Goal: Information Seeking & Learning: Learn about a topic

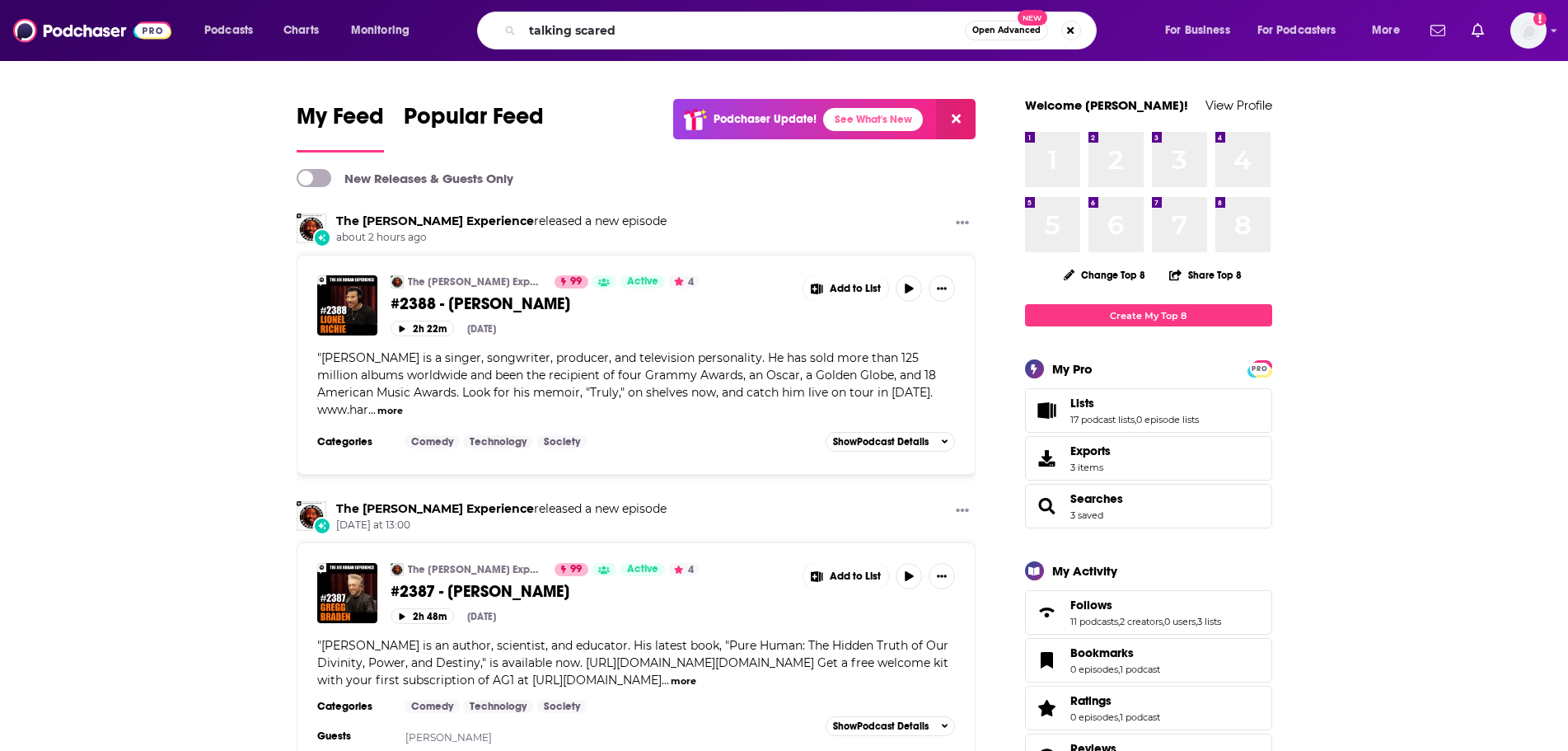
type input "talking scared"
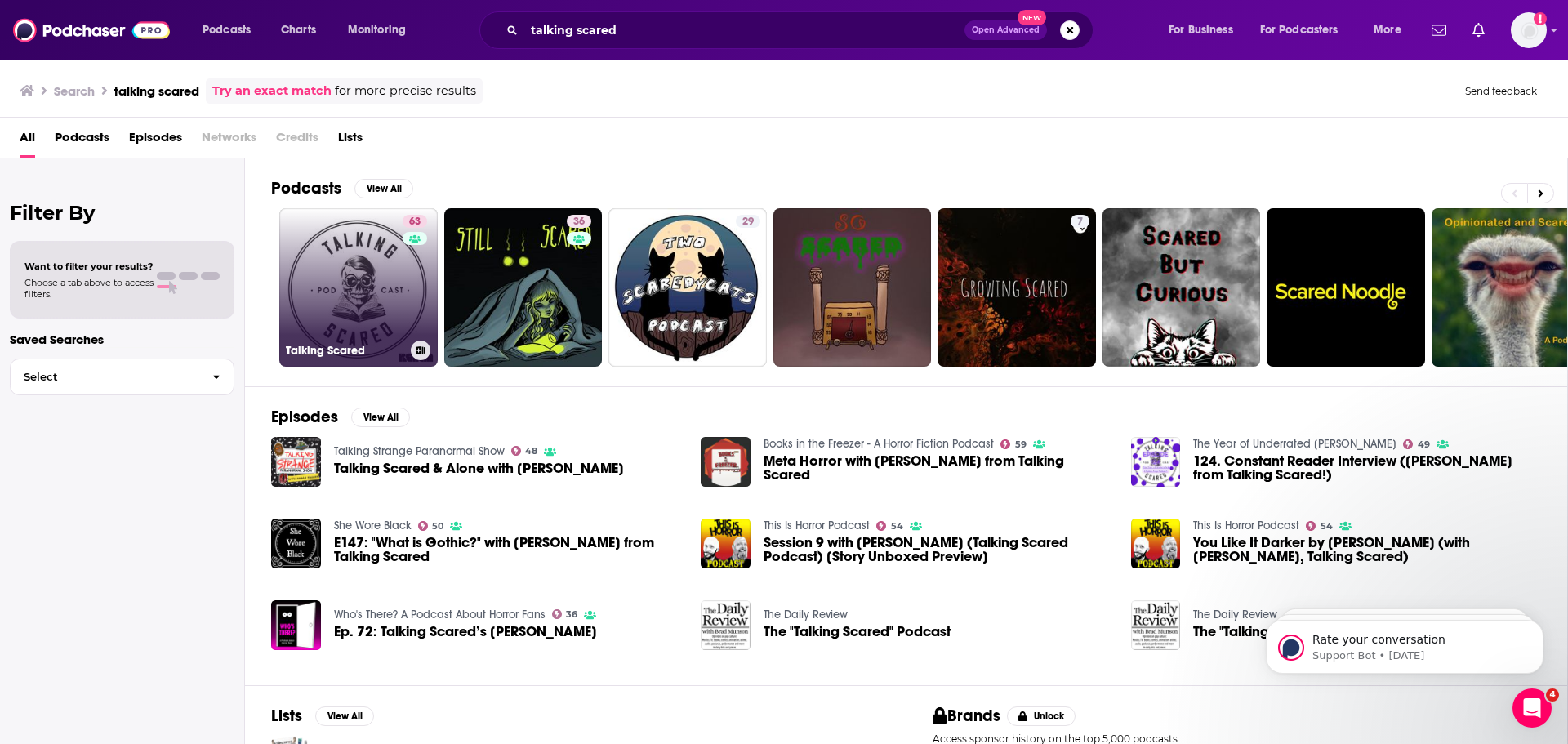
click at [355, 277] on link "63 Talking Scared" at bounding box center [358, 287] width 158 height 158
